Goal: Task Accomplishment & Management: Use online tool/utility

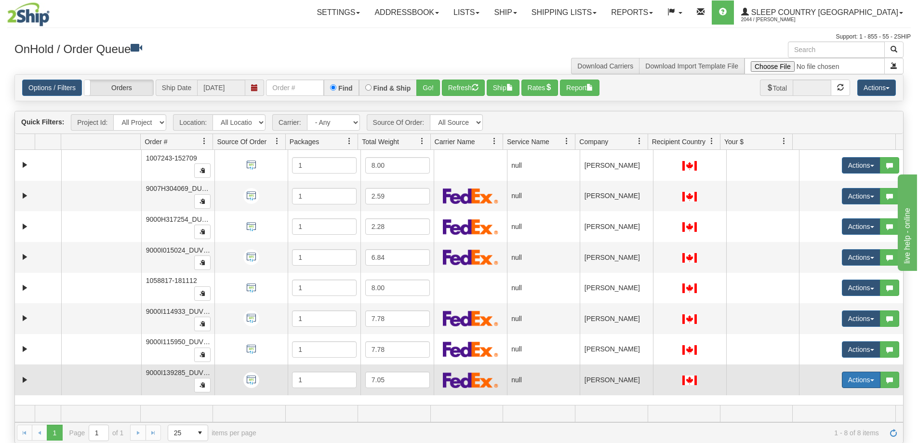
click at [864, 378] on button "Actions" at bounding box center [861, 380] width 39 height 16
click at [811, 399] on span "Open" at bounding box center [817, 398] width 23 height 8
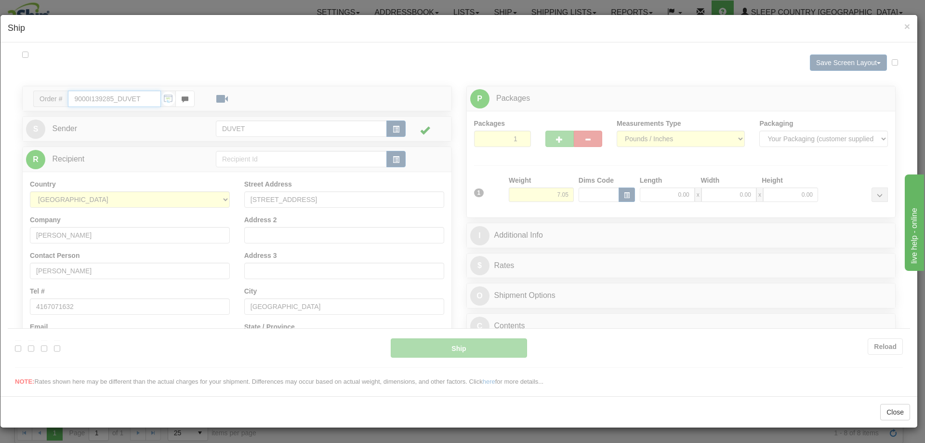
type input "06:00"
type input "16:00"
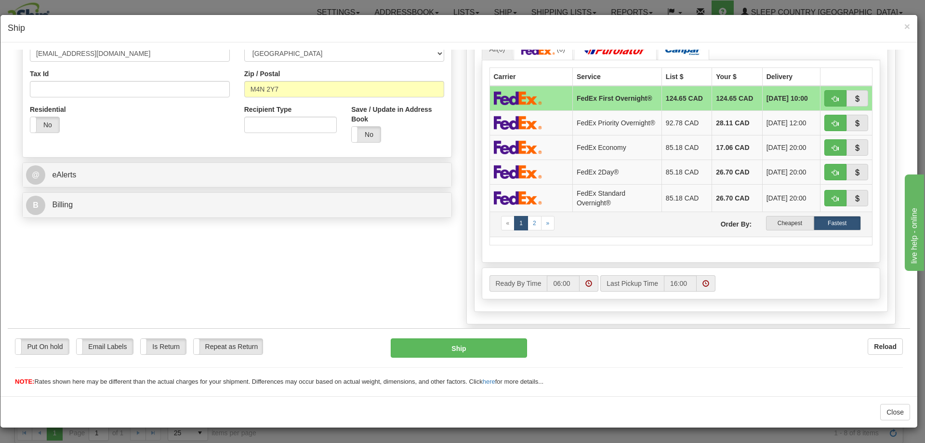
scroll to position [289, 0]
click at [778, 223] on label "Cheapest" at bounding box center [789, 222] width 47 height 14
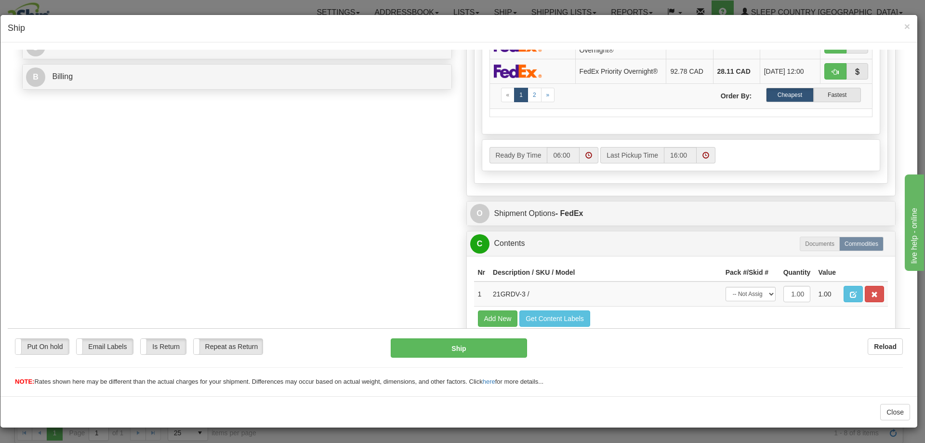
scroll to position [466, 0]
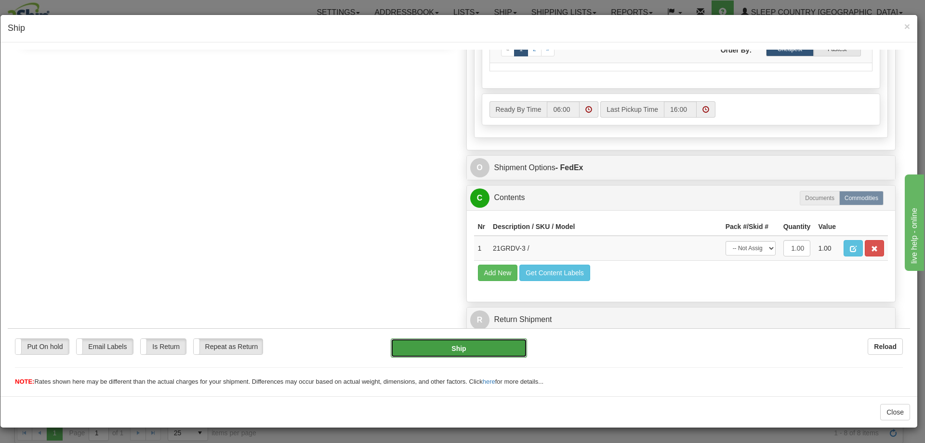
click at [450, 349] on button "Ship" at bounding box center [459, 347] width 136 height 19
type input "92"
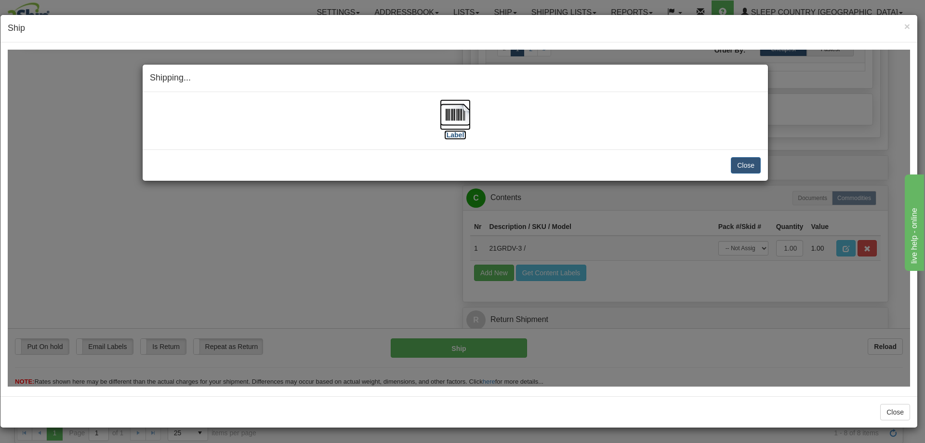
click at [452, 112] on img at bounding box center [455, 114] width 31 height 31
click at [743, 161] on button "Close" at bounding box center [746, 165] width 30 height 16
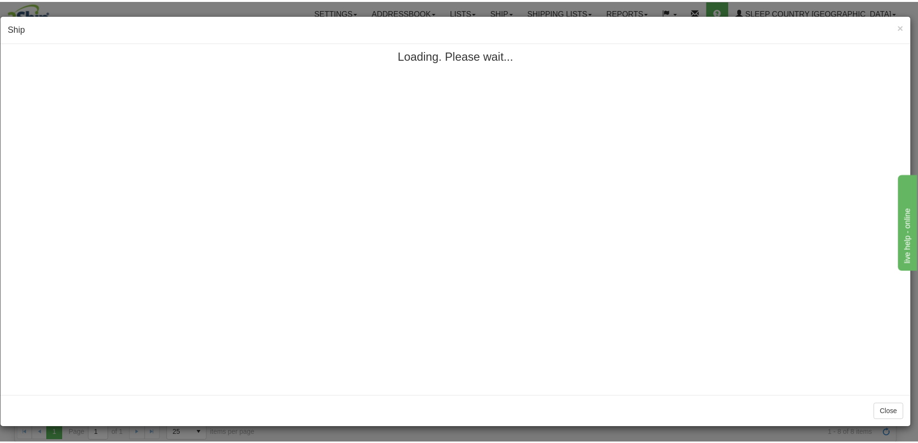
scroll to position [0, 0]
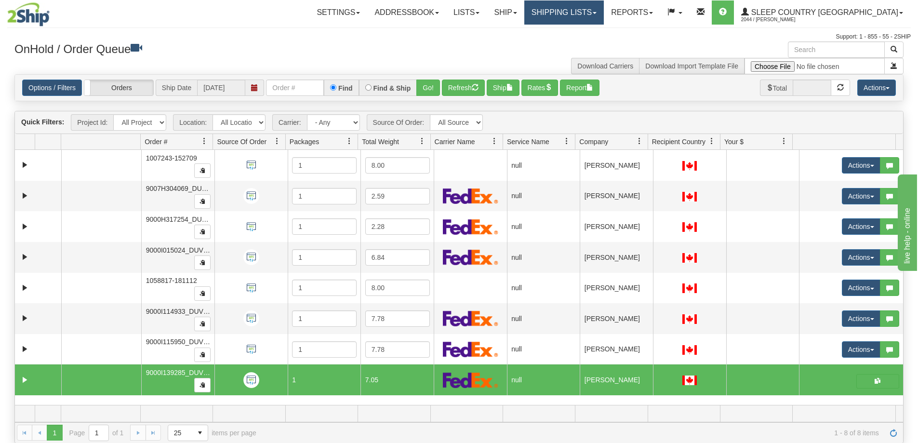
click at [604, 11] on link "Shipping lists" at bounding box center [564, 12] width 80 height 24
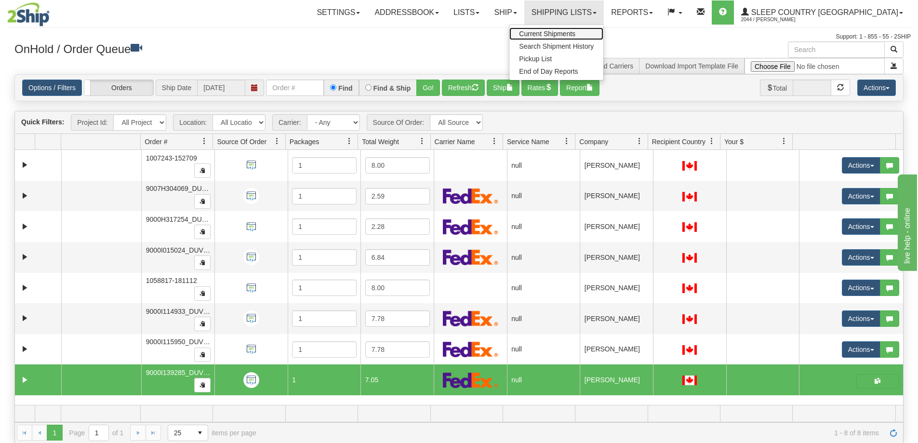
click at [575, 33] on span "Current Shipments" at bounding box center [547, 34] width 56 height 8
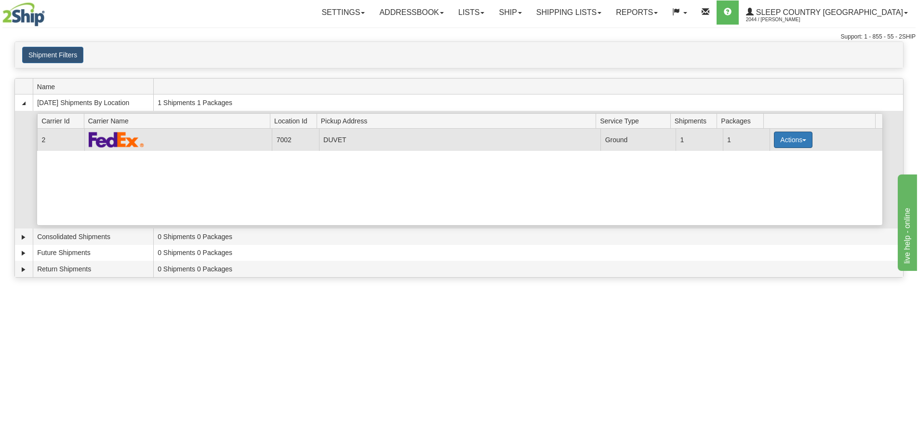
click at [800, 137] on button "Actions" at bounding box center [793, 140] width 39 height 16
click at [769, 183] on span "Pickup" at bounding box center [758, 182] width 26 height 7
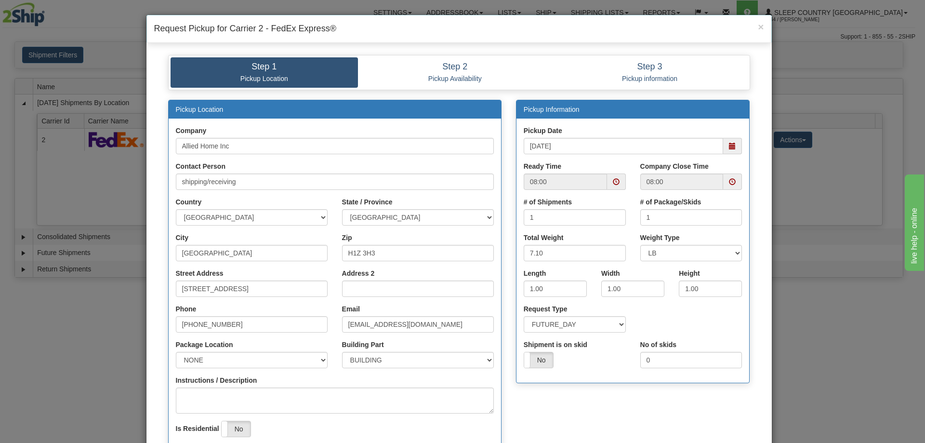
click at [730, 181] on span at bounding box center [732, 181] width 7 height 7
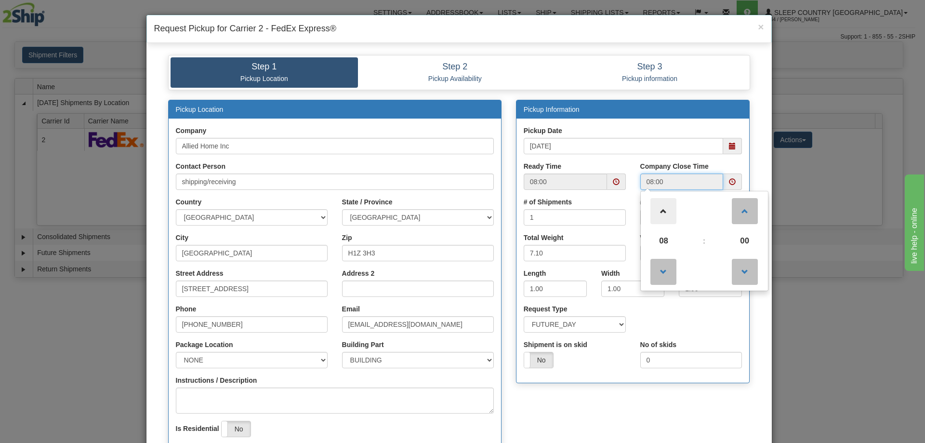
click at [663, 212] on span at bounding box center [664, 211] width 26 height 26
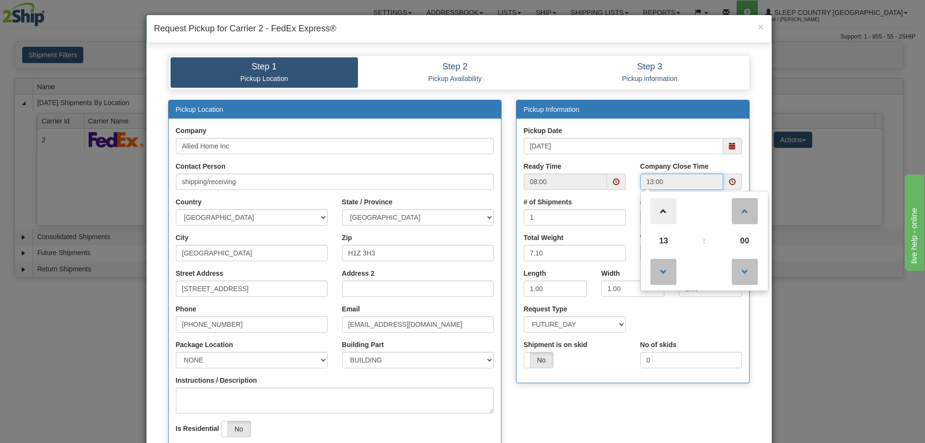
click at [663, 212] on span at bounding box center [664, 211] width 26 height 26
type input "15:00"
click at [601, 407] on div "Pickup Location Company Allied Home Inc Contact Person shipping/receiving Count…" at bounding box center [459, 293] width 597 height 386
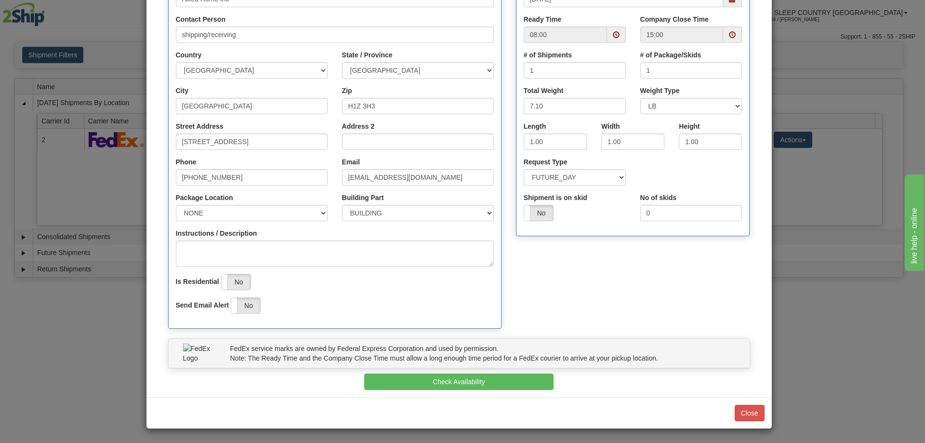
scroll to position [147, 0]
click at [477, 377] on button "Check Availability" at bounding box center [458, 381] width 189 height 16
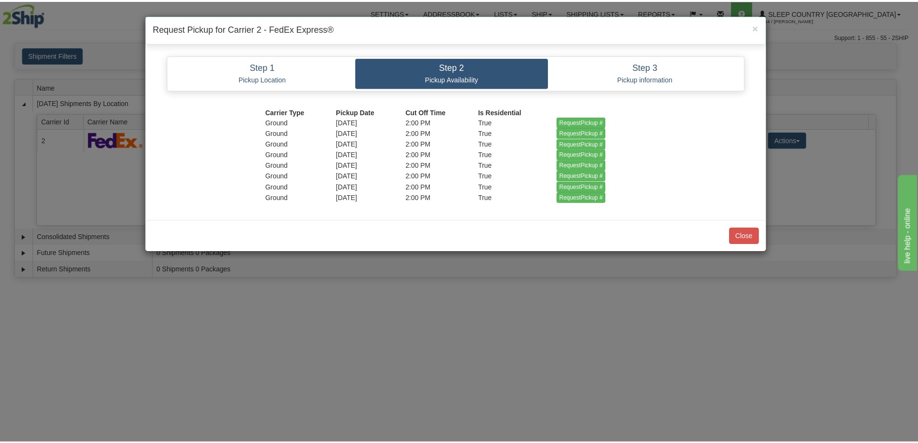
scroll to position [0, 0]
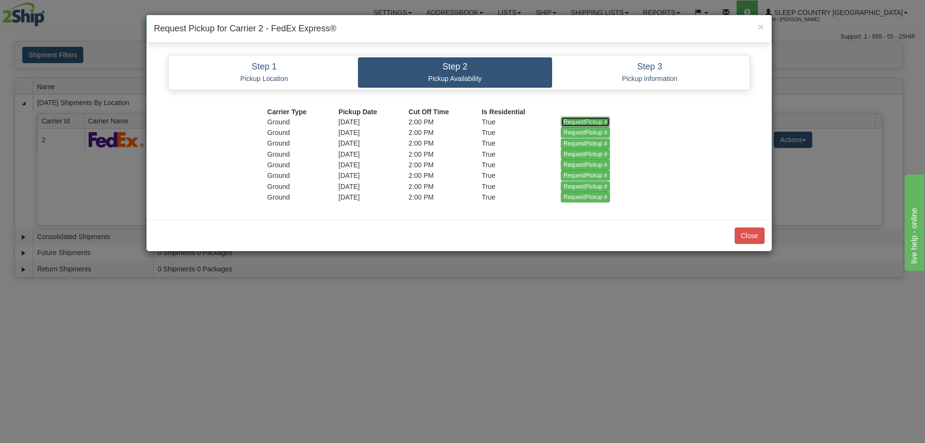
click at [588, 120] on input "RequestPickup #" at bounding box center [586, 122] width 50 height 11
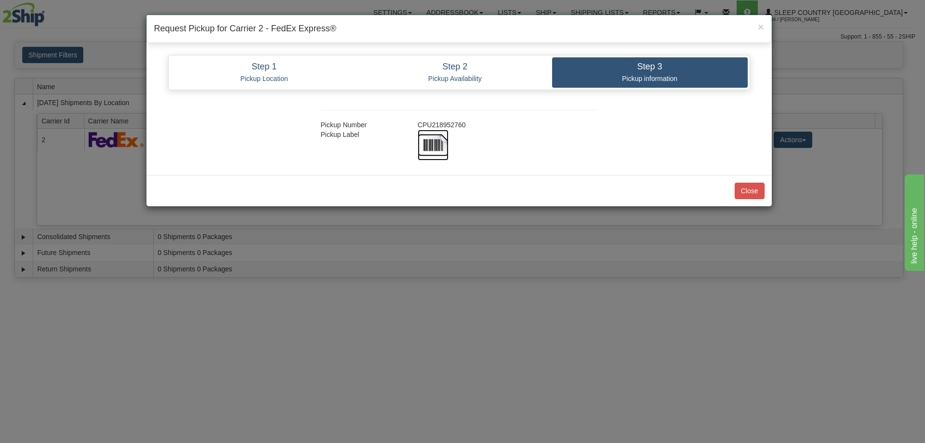
click at [431, 139] on img at bounding box center [433, 145] width 31 height 31
click at [747, 191] on button "Close" at bounding box center [750, 191] width 30 height 16
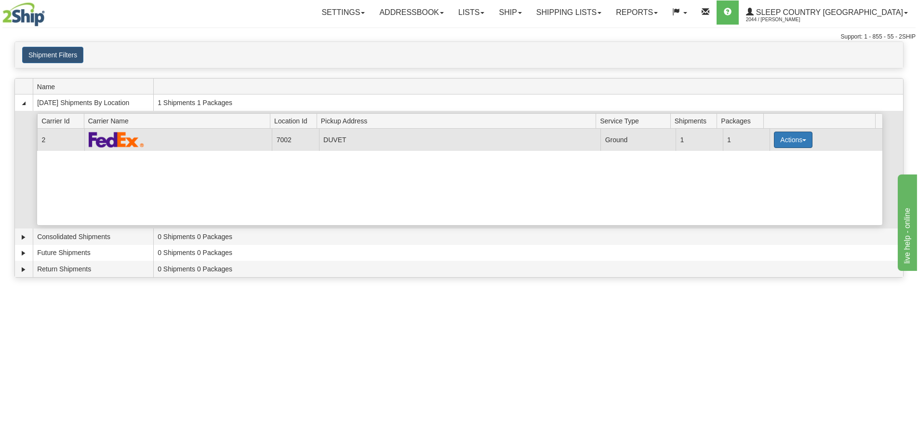
click at [802, 139] on button "Actions" at bounding box center [793, 140] width 39 height 16
click at [763, 172] on span "Close" at bounding box center [756, 170] width 22 height 7
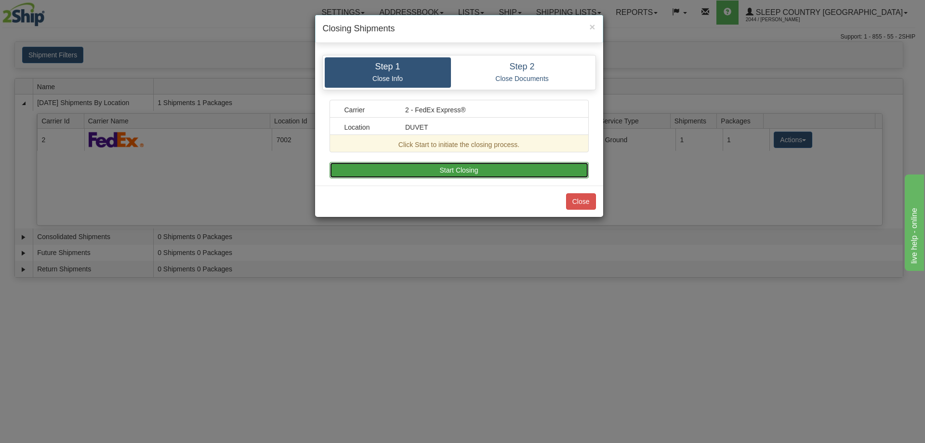
click at [450, 168] on button "Start Closing" at bounding box center [459, 170] width 259 height 16
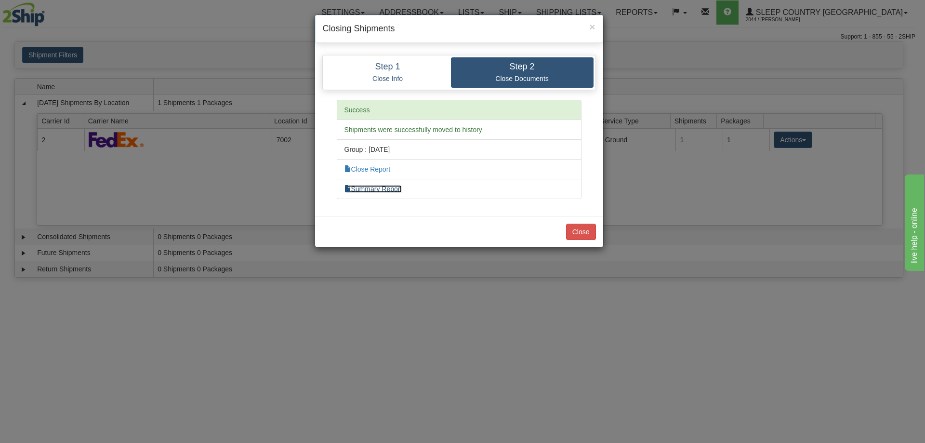
click at [383, 187] on link "Summary Report" at bounding box center [374, 189] width 58 height 8
click at [374, 171] on link "Close Report" at bounding box center [368, 169] width 46 height 8
click at [576, 231] on button "Close" at bounding box center [581, 232] width 30 height 16
